Goal: Information Seeking & Learning: Learn about a topic

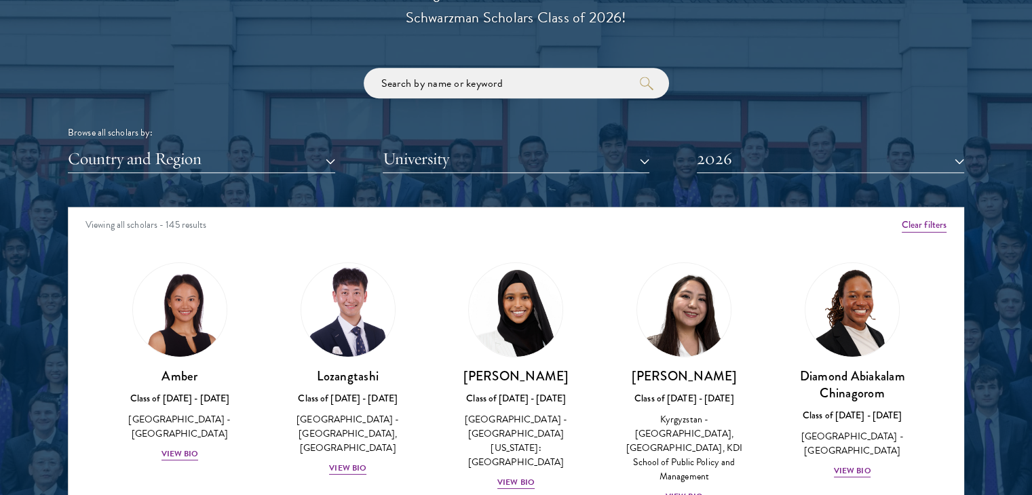
scroll to position [136, 0]
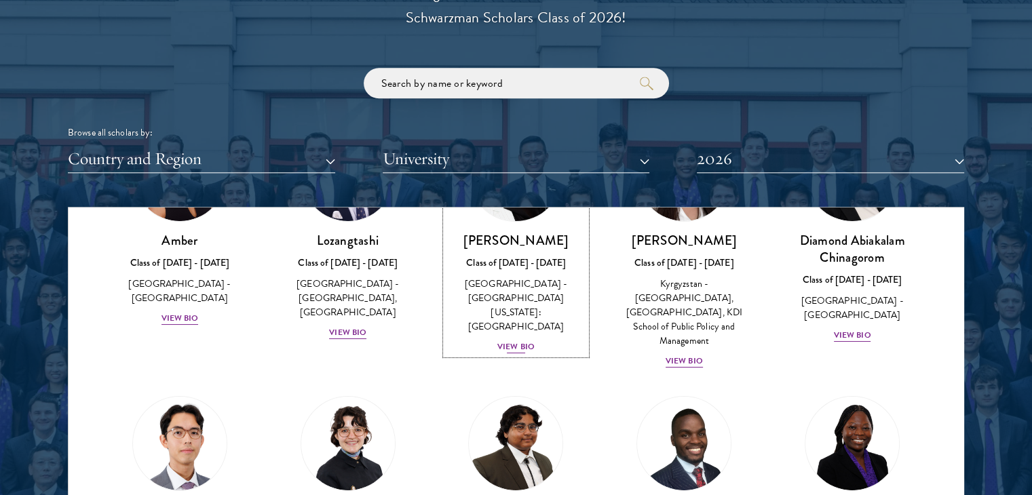
click at [516, 341] on div "View Bio" at bounding box center [515, 347] width 37 height 13
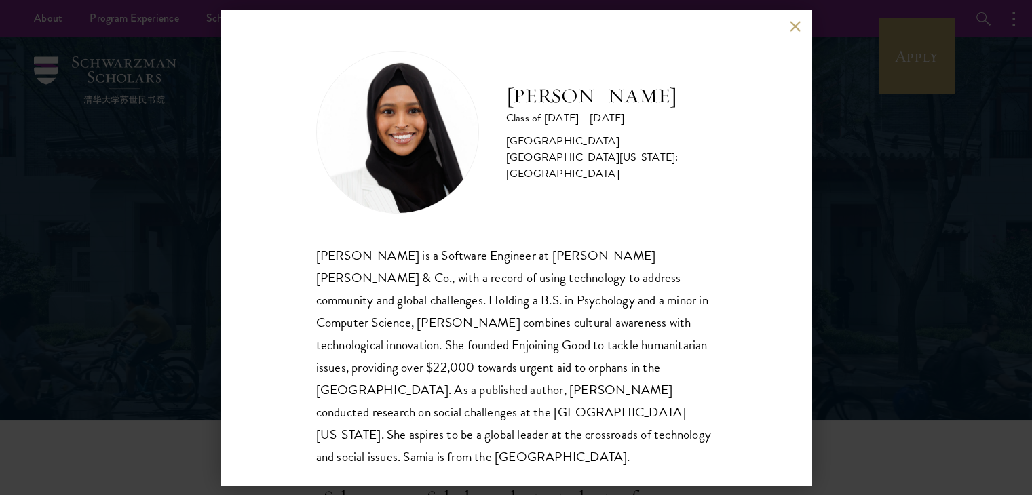
scroll to position [1, 0]
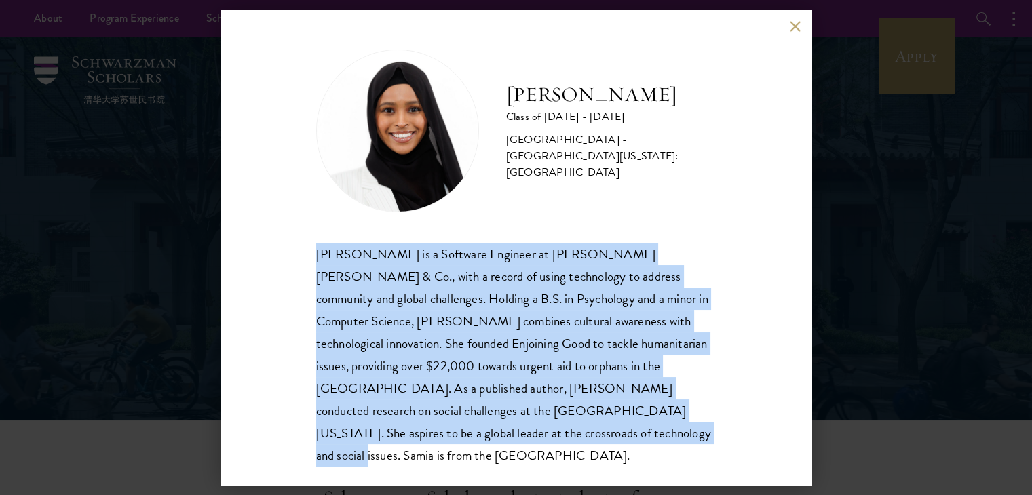
drag, startPoint x: 313, startPoint y: 253, endPoint x: 445, endPoint y: 438, distance: 226.8
click at [445, 438] on div "[PERSON_NAME] Class of [DATE] - [DATE] [GEOGRAPHIC_DATA] - [GEOGRAPHIC_DATA][US…" at bounding box center [516, 247] width 590 height 475
copy div "[PERSON_NAME] is a Software Engineer at [PERSON_NAME] [PERSON_NAME] & Co., with…"
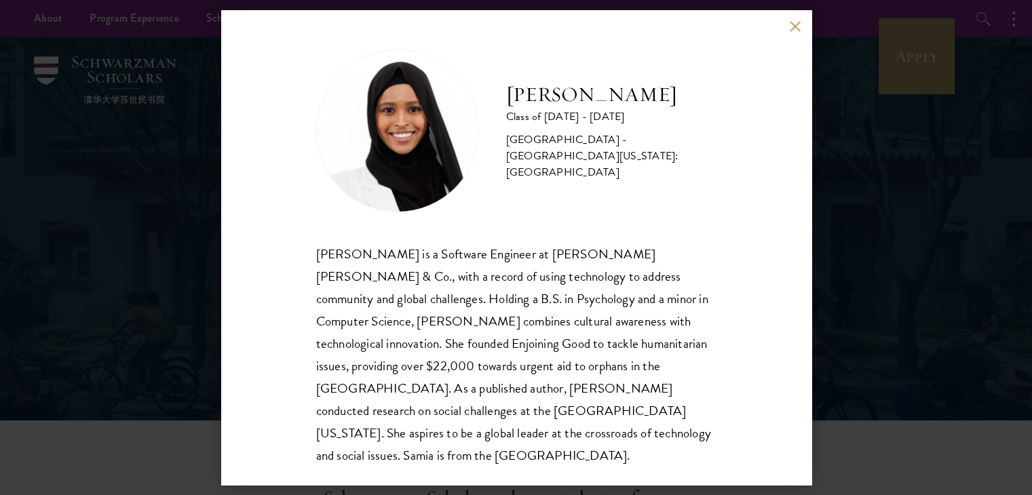
click at [850, 228] on div "[PERSON_NAME] Class of [DATE] - [DATE] [GEOGRAPHIC_DATA] - [GEOGRAPHIC_DATA][US…" at bounding box center [516, 247] width 1032 height 495
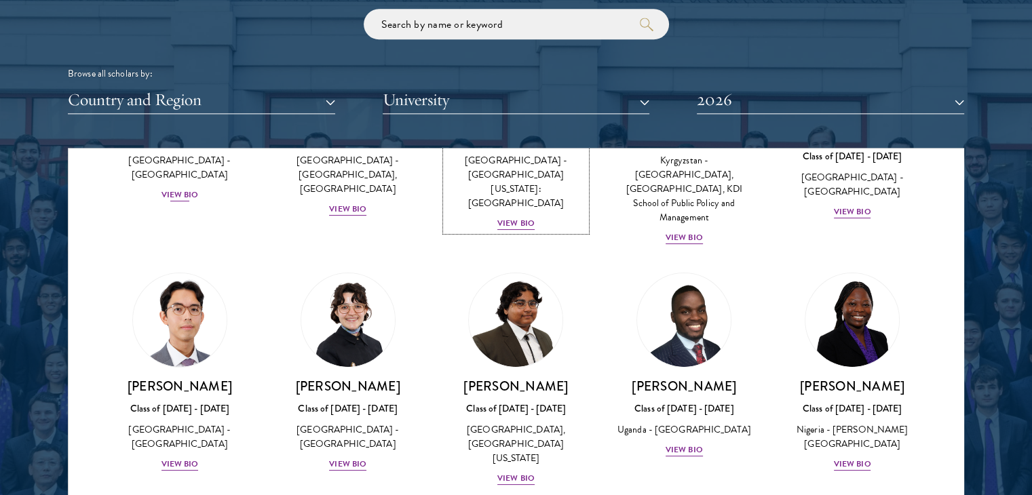
scroll to position [220, 0]
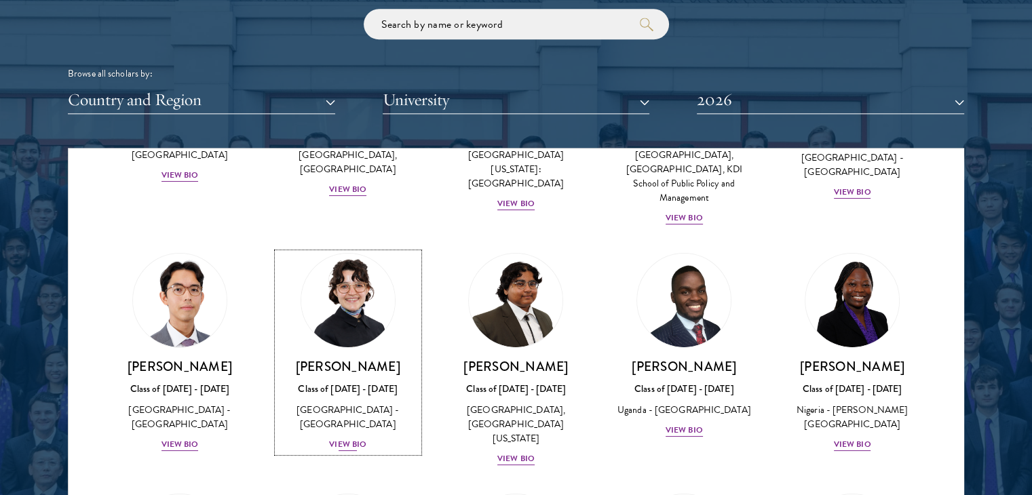
click at [335, 438] on div "View Bio" at bounding box center [347, 444] width 37 height 13
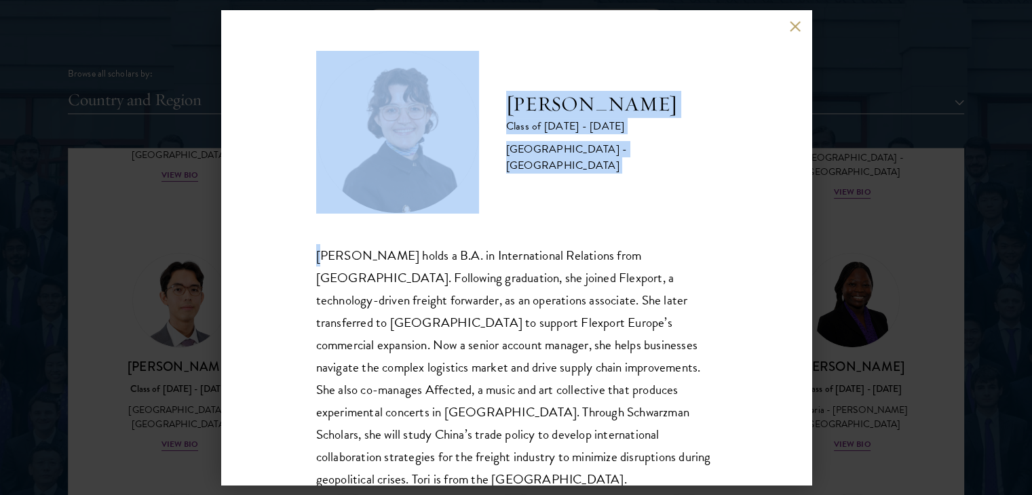
scroll to position [46, 0]
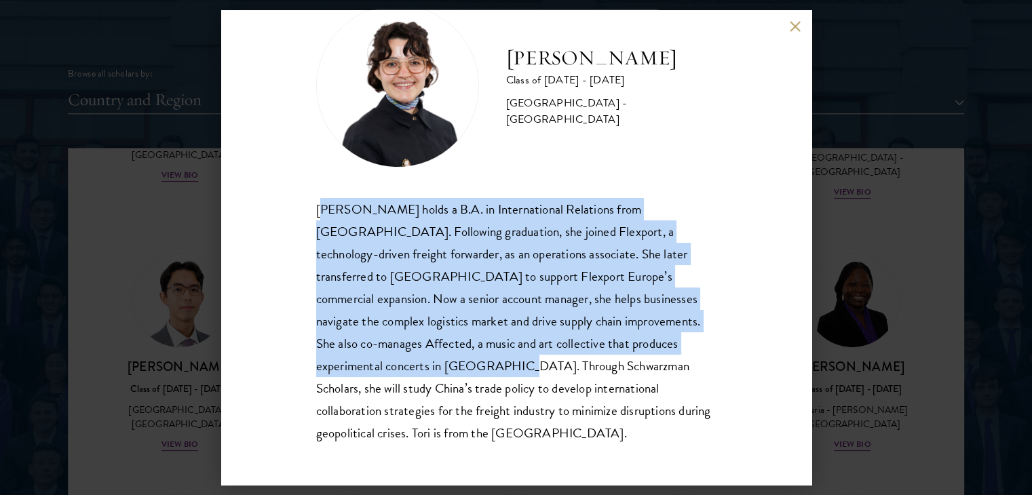
drag, startPoint x: 322, startPoint y: 250, endPoint x: 440, endPoint y: 360, distance: 161.8
click at [440, 360] on div "[PERSON_NAME] holds a B.A. in International Relations from [GEOGRAPHIC_DATA]. F…" at bounding box center [516, 321] width 400 height 247
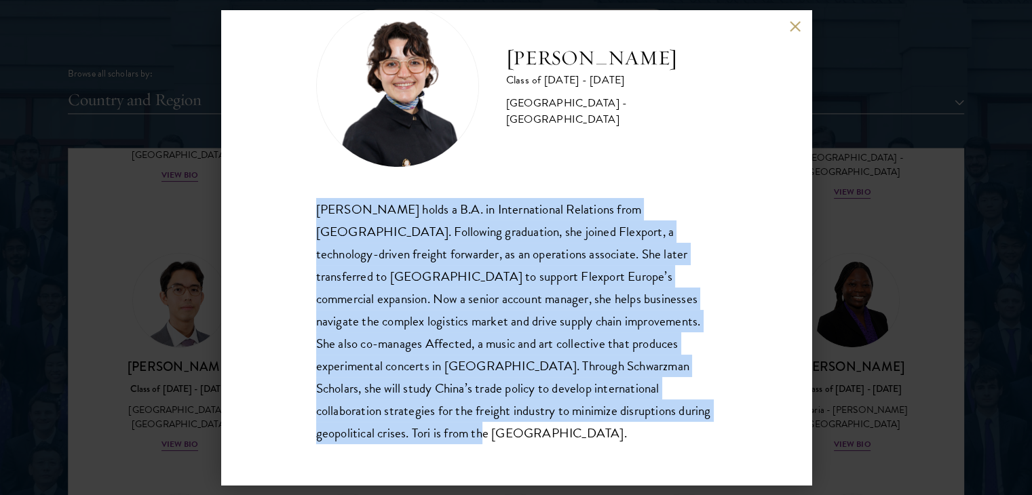
drag, startPoint x: 395, startPoint y: 442, endPoint x: 312, endPoint y: 207, distance: 249.0
click at [312, 207] on div "[PERSON_NAME] Class of [DATE] - [DATE] [GEOGRAPHIC_DATA] - [GEOGRAPHIC_DATA] [P…" at bounding box center [516, 247] width 590 height 475
